Goal: Task Accomplishment & Management: Manage account settings

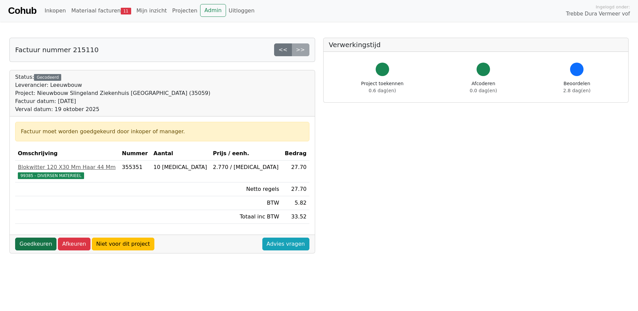
click at [35, 242] on link "Goedkeuren" at bounding box center [35, 243] width 41 height 13
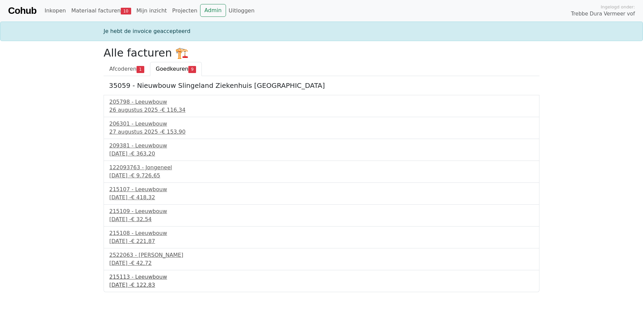
click at [143, 278] on div "215113 - Leeuwbouw" at bounding box center [321, 277] width 424 height 8
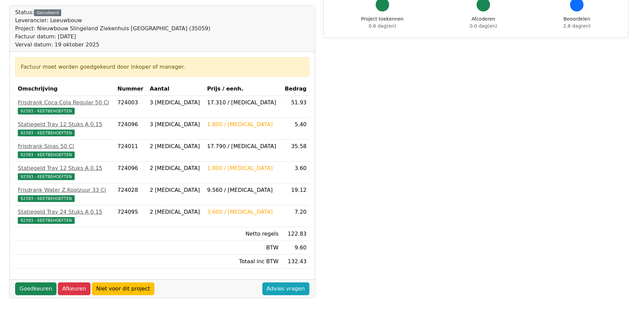
scroll to position [67, 0]
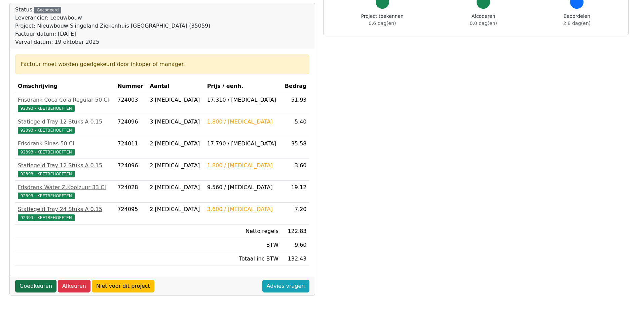
click at [36, 289] on link "Goedkeuren" at bounding box center [35, 285] width 41 height 13
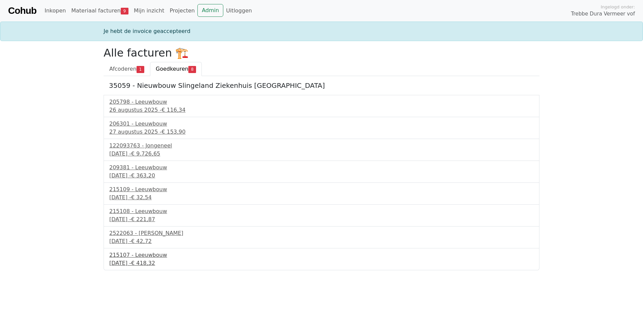
click at [143, 258] on div "215107 - Leeuwbouw" at bounding box center [321, 255] width 424 height 8
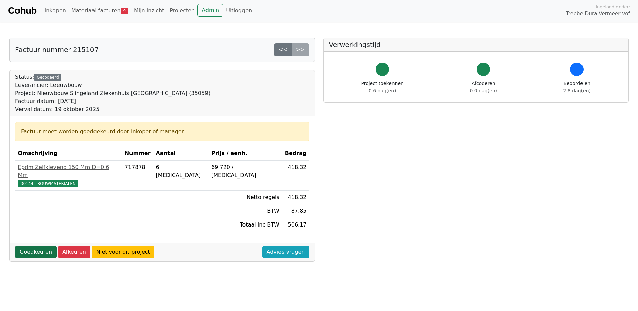
click at [39, 245] on link "Goedkeuren" at bounding box center [35, 251] width 41 height 13
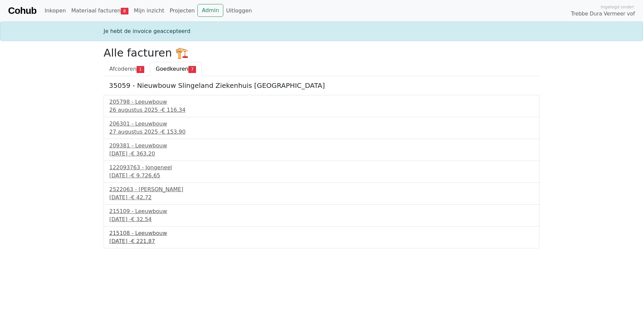
click at [144, 231] on div "215108 - Leeuwbouw" at bounding box center [321, 233] width 424 height 8
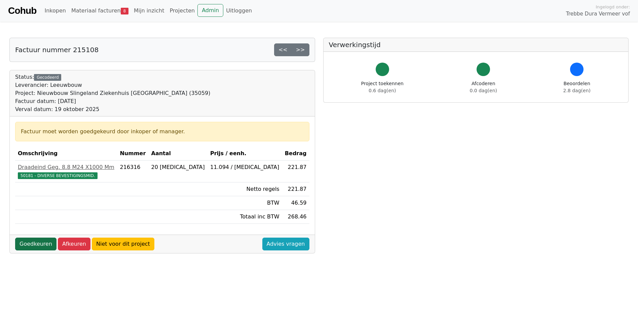
click at [38, 243] on link "Goedkeuren" at bounding box center [35, 243] width 41 height 13
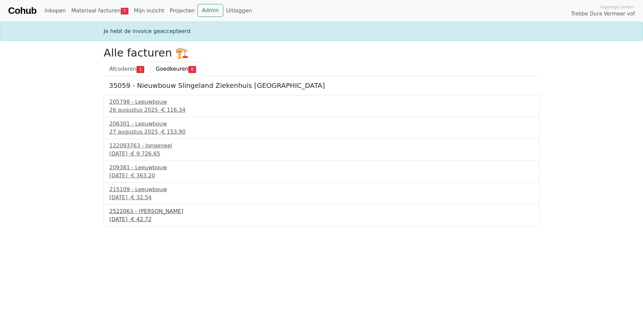
click at [142, 215] on div "2522063 - [PERSON_NAME]" at bounding box center [321, 211] width 424 height 8
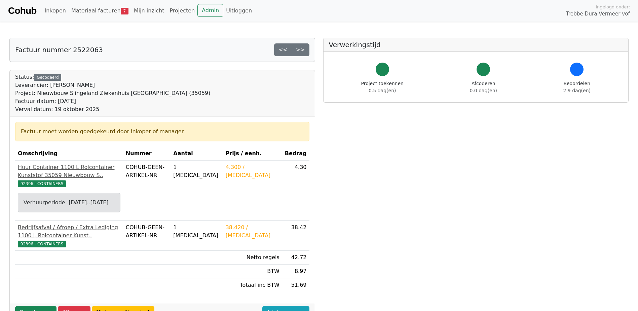
click at [48, 242] on span "92396 - CONTAINERS" at bounding box center [42, 243] width 48 height 7
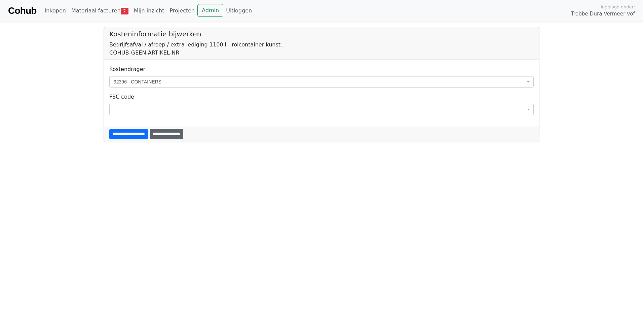
click at [183, 136] on input "**********" at bounding box center [167, 134] width 34 height 10
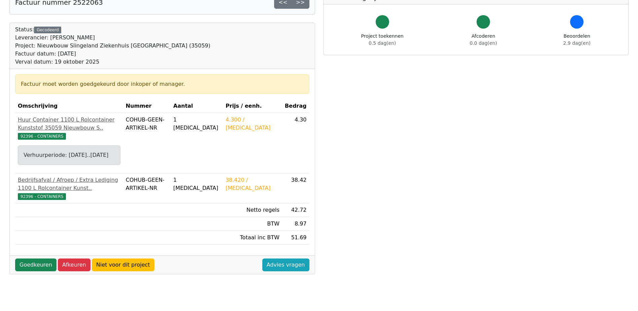
scroll to position [101, 0]
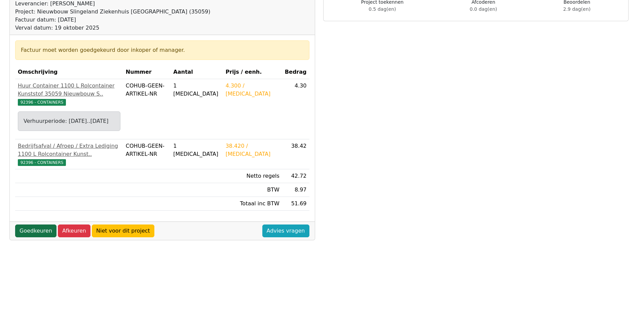
click at [44, 237] on link "Goedkeuren" at bounding box center [35, 230] width 41 height 13
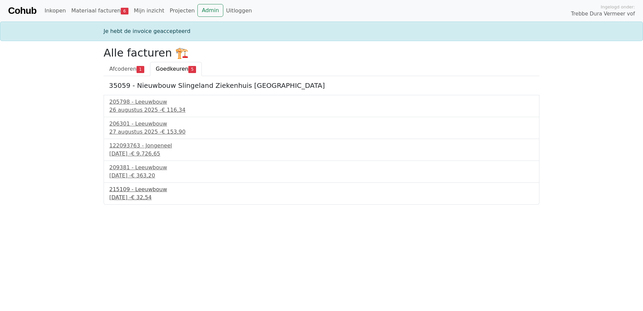
click at [148, 192] on div "215109 - Leeuwbouw" at bounding box center [321, 189] width 424 height 8
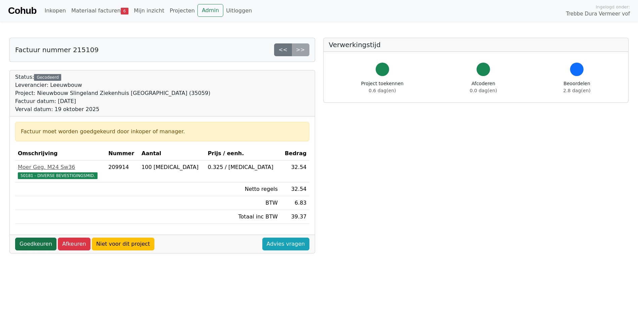
click at [29, 241] on link "Goedkeuren" at bounding box center [35, 243] width 41 height 13
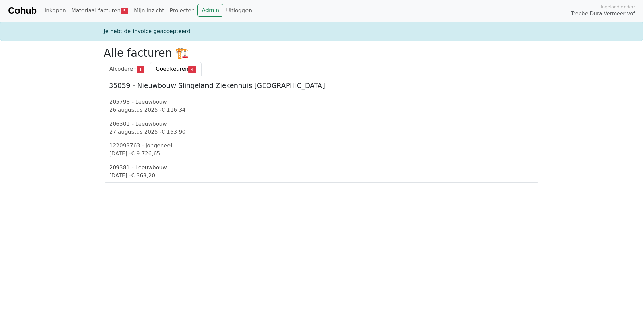
click at [155, 168] on div "209381 - Leeuwbouw" at bounding box center [321, 167] width 424 height 8
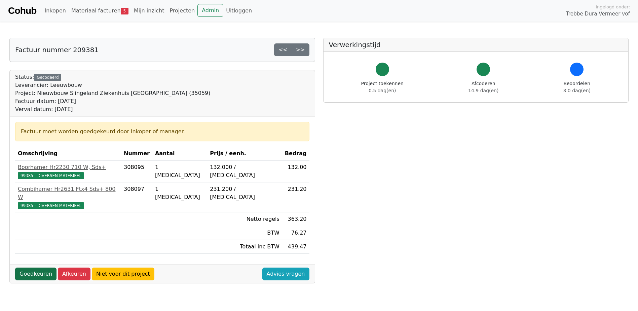
click at [39, 267] on link "Goedkeuren" at bounding box center [35, 273] width 41 height 13
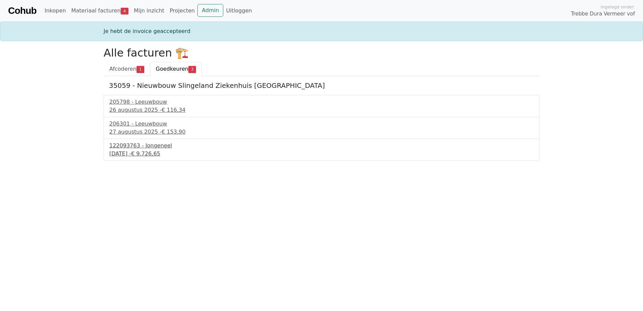
click at [137, 151] on div "[DATE] - € 9.726,65" at bounding box center [321, 154] width 424 height 8
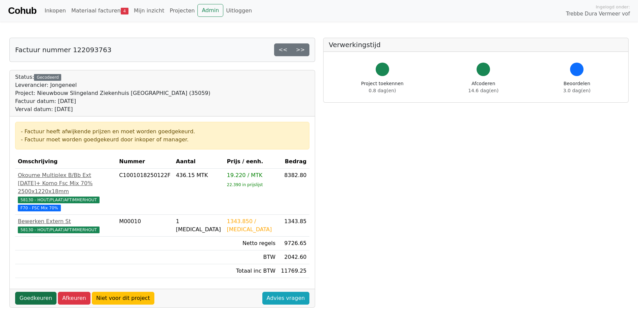
click at [35, 292] on link "Goedkeuren" at bounding box center [35, 298] width 41 height 13
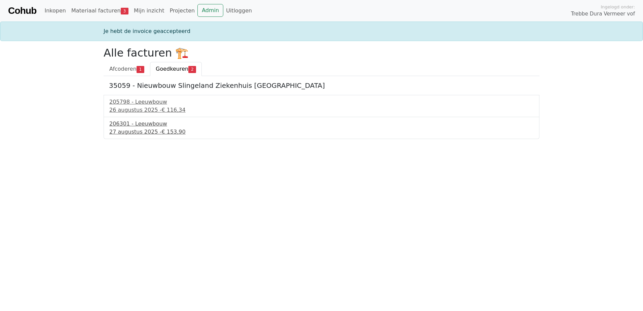
click at [157, 124] on div "206301 - Leeuwbouw" at bounding box center [321, 124] width 424 height 8
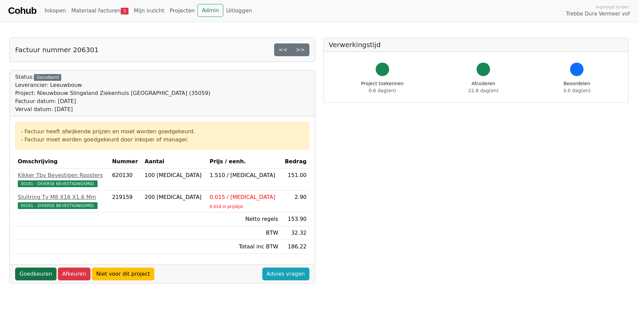
click at [37, 276] on link "Goedkeuren" at bounding box center [35, 273] width 41 height 13
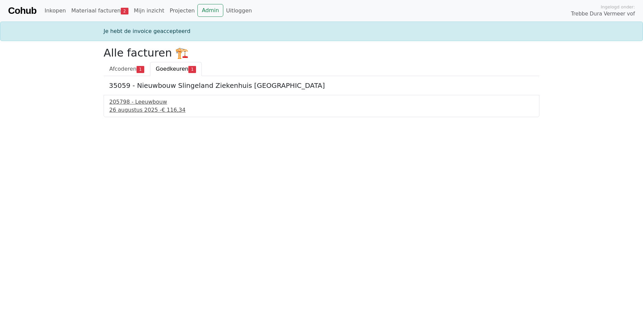
click at [132, 107] on div "26 augustus 2025 - € 116,34" at bounding box center [321, 110] width 424 height 8
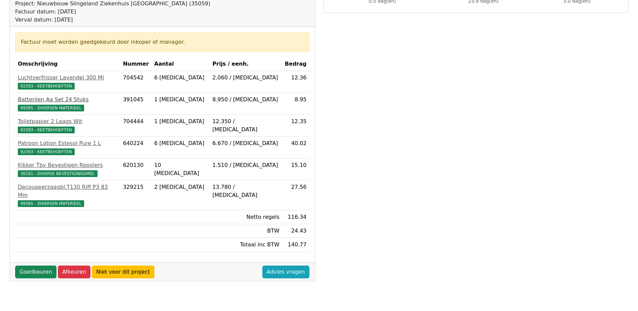
scroll to position [101, 0]
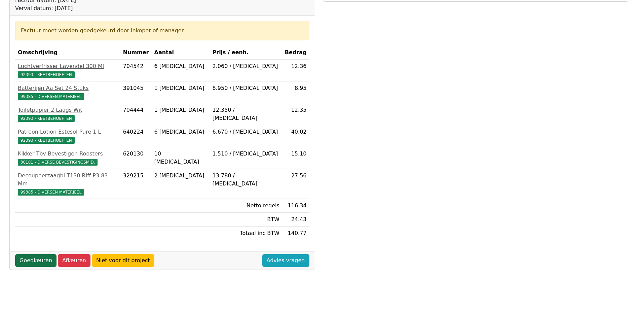
click at [43, 254] on link "Goedkeuren" at bounding box center [35, 260] width 41 height 13
